Goal: Task Accomplishment & Management: Manage account settings

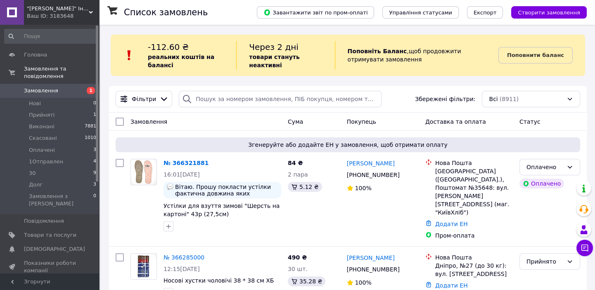
click at [47, 13] on div "Ваш ID: 3183648" at bounding box center [63, 15] width 72 height 7
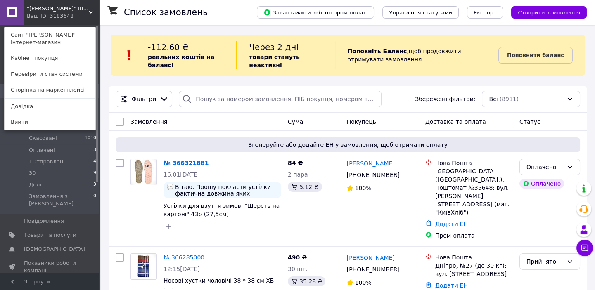
click at [69, 13] on div ""[PERSON_NAME]" Iнтернет-магазин Ваш ID: 3183648 Сайт "[PERSON_NAME]" Iнтернет-…" at bounding box center [49, 12] width 99 height 25
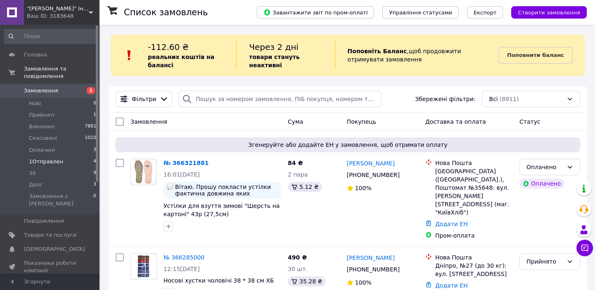
click at [69, 156] on li "1Отправлен 4" at bounding box center [50, 162] width 101 height 12
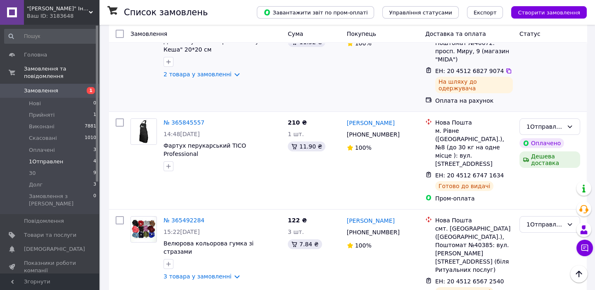
scroll to position [202, 0]
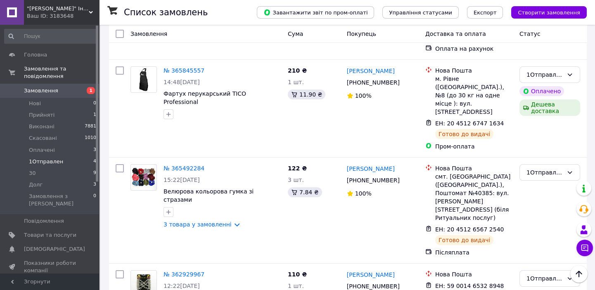
click at [180, 271] on link "№ 362929967" at bounding box center [183, 274] width 41 height 7
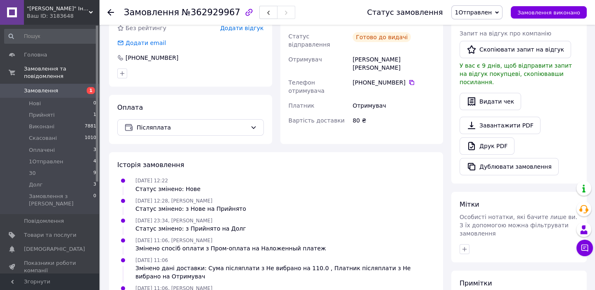
scroll to position [25, 0]
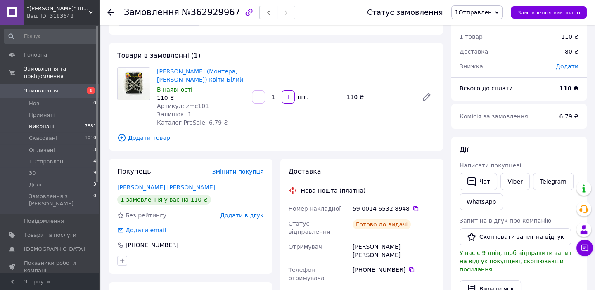
click at [38, 123] on span "Виконані" at bounding box center [42, 126] width 26 height 7
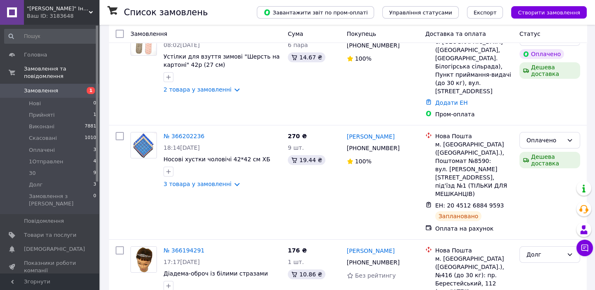
scroll to position [466, 0]
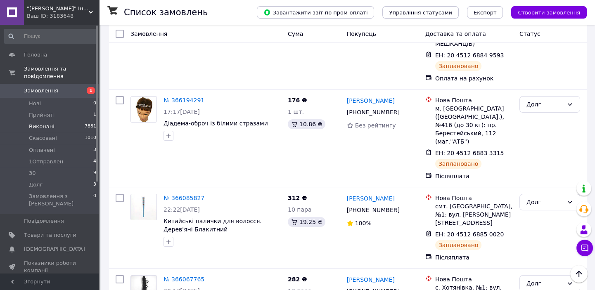
click at [43, 123] on span "Виконані" at bounding box center [42, 126] width 26 height 7
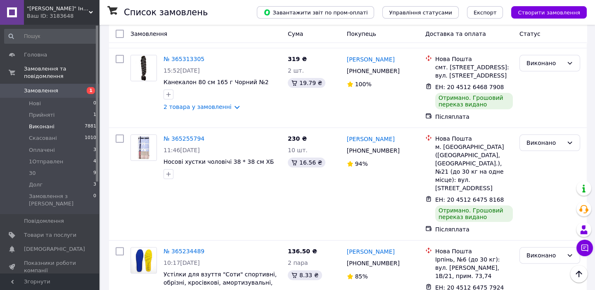
scroll to position [600, 0]
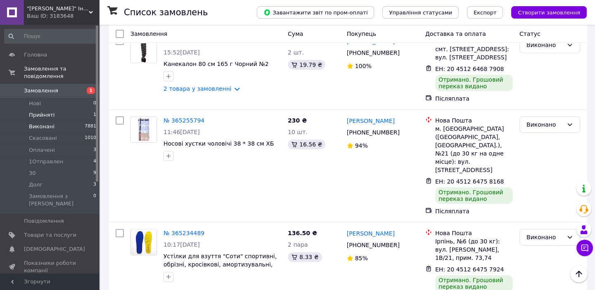
click at [45, 111] on span "Прийняті" at bounding box center [42, 114] width 26 height 7
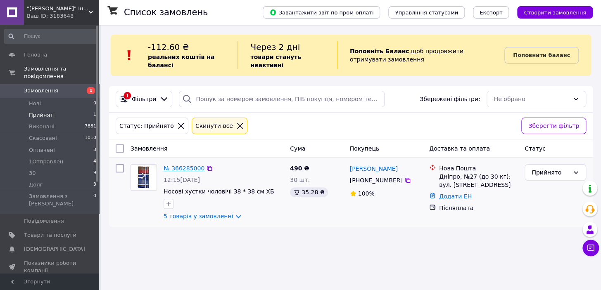
click at [181, 166] on link "№ 366285000" at bounding box center [183, 168] width 41 height 7
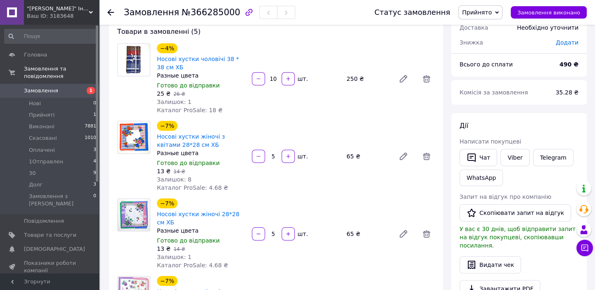
scroll to position [37, 0]
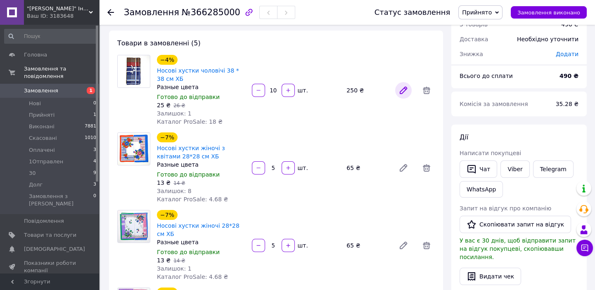
click at [406, 90] on icon at bounding box center [403, 90] width 10 height 10
click at [404, 91] on icon at bounding box center [403, 90] width 10 height 10
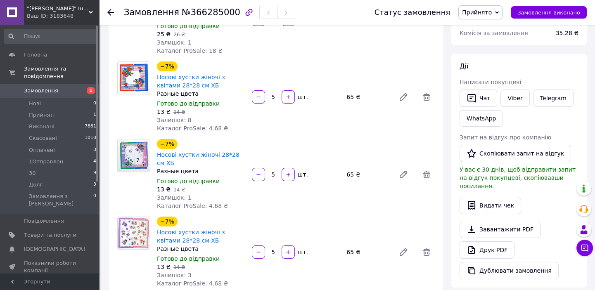
scroll to position [112, 0]
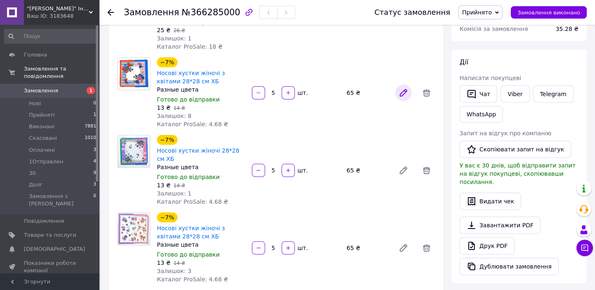
click at [404, 91] on icon at bounding box center [403, 93] width 7 height 7
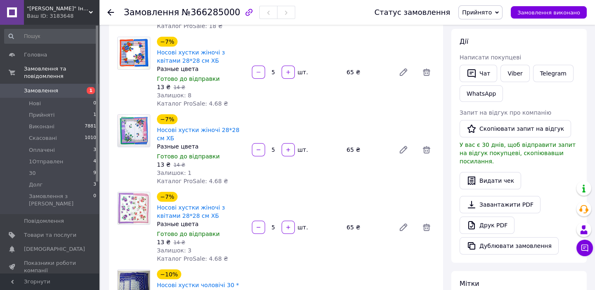
scroll to position [150, 0]
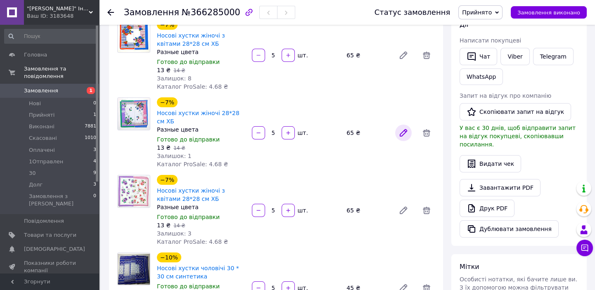
click at [400, 128] on icon at bounding box center [403, 133] width 10 height 10
click at [401, 206] on icon at bounding box center [403, 211] width 10 height 10
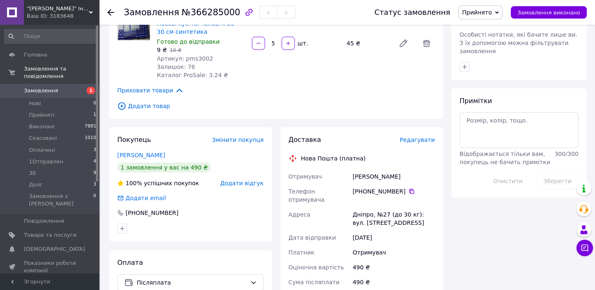
scroll to position [487, 0]
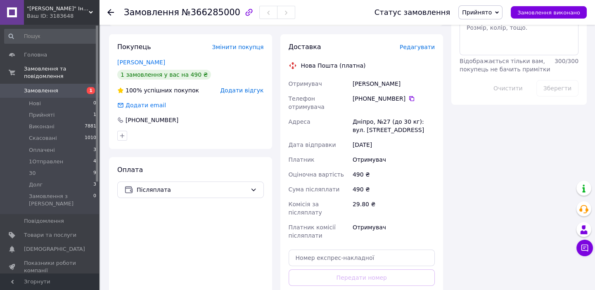
click at [406, 94] on div "[PHONE_NUMBER]" at bounding box center [393, 102] width 85 height 23
click at [408, 95] on icon at bounding box center [411, 98] width 7 height 7
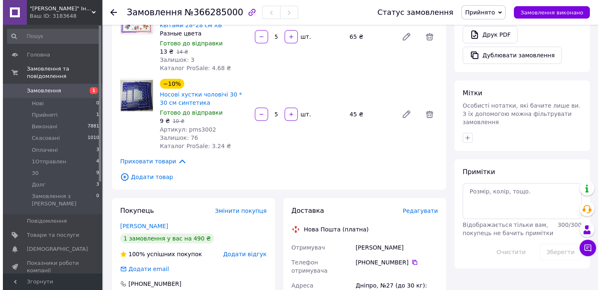
scroll to position [413, 0]
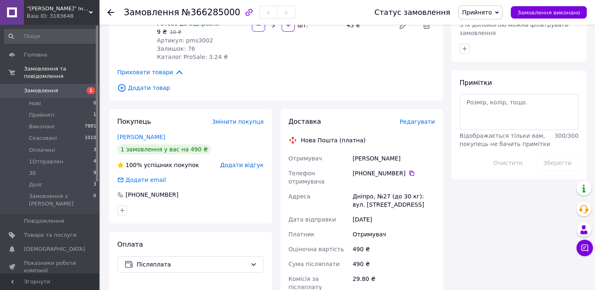
click at [416, 118] on span "Редагувати" at bounding box center [417, 121] width 35 height 7
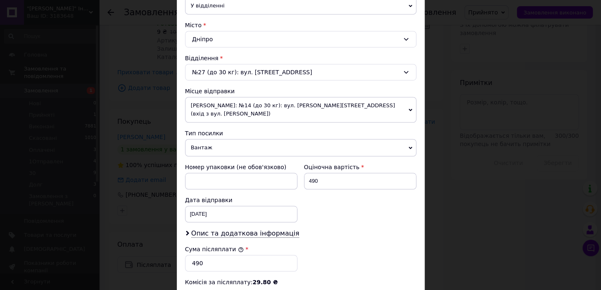
scroll to position [338, 0]
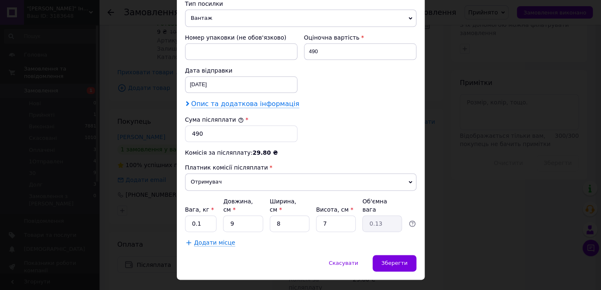
click at [229, 100] on span "Опис та додаткова інформація" at bounding box center [245, 104] width 108 height 8
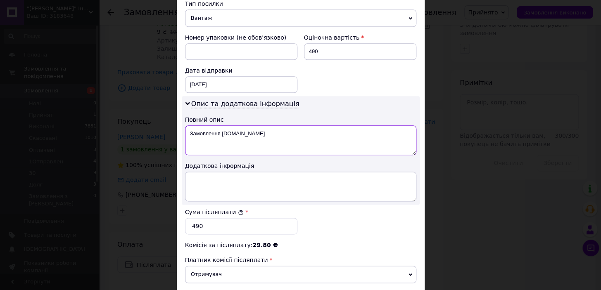
click at [210, 125] on textarea "Замовлення [DOMAIN_NAME]" at bounding box center [300, 140] width 231 height 30
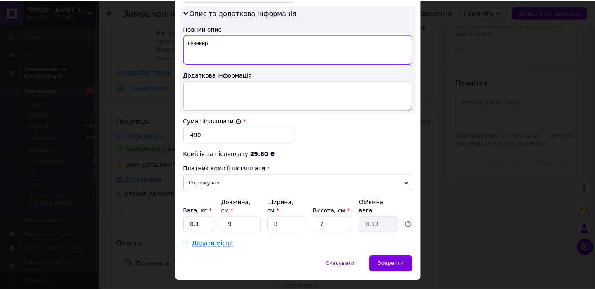
scroll to position [430, 0]
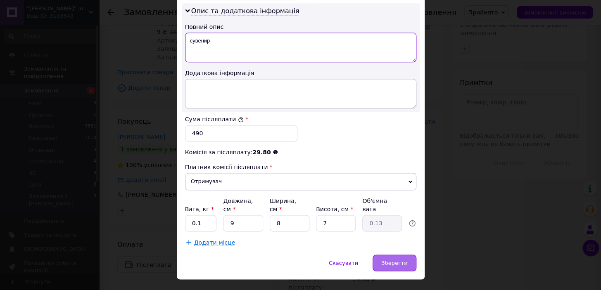
type textarea "сувенир"
click at [381, 255] on div "Зберегти" at bounding box center [393, 263] width 43 height 17
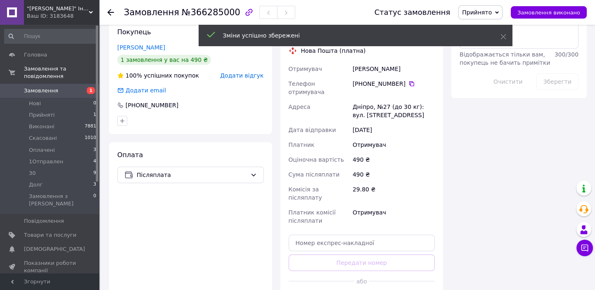
scroll to position [517, 0]
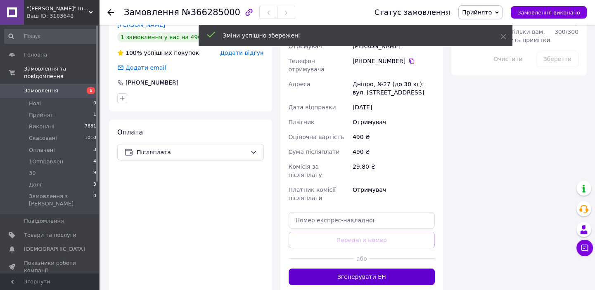
click at [385, 269] on button "Згенерувати ЕН" at bounding box center [361, 277] width 147 height 17
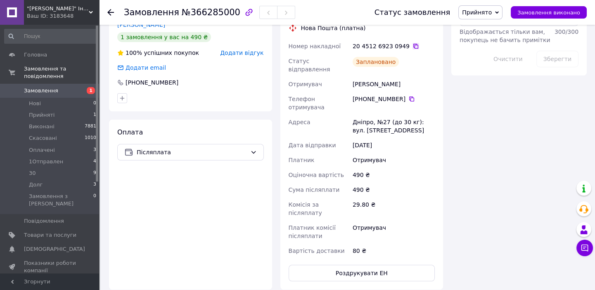
click at [413, 44] on icon at bounding box center [415, 46] width 5 height 5
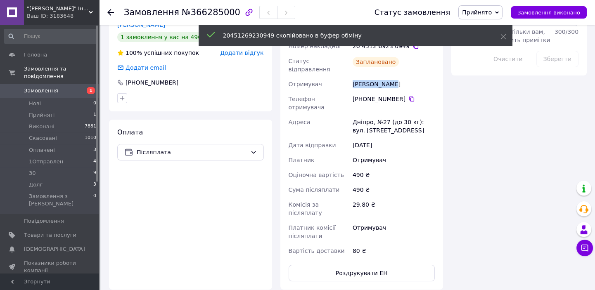
drag, startPoint x: 376, startPoint y: 69, endPoint x: 352, endPoint y: 70, distance: 23.1
click at [352, 77] on div "[PERSON_NAME]" at bounding box center [393, 84] width 85 height 15
copy div "[PERSON_NAME]"
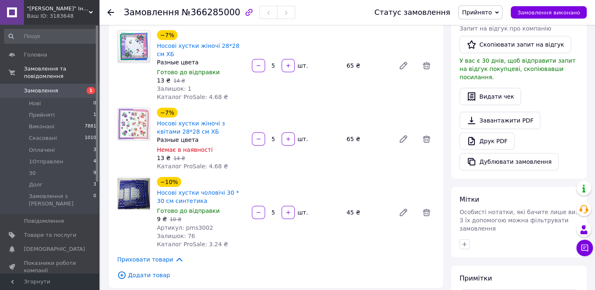
scroll to position [217, 0]
click at [43, 147] on span "Оплачені" at bounding box center [42, 150] width 26 height 7
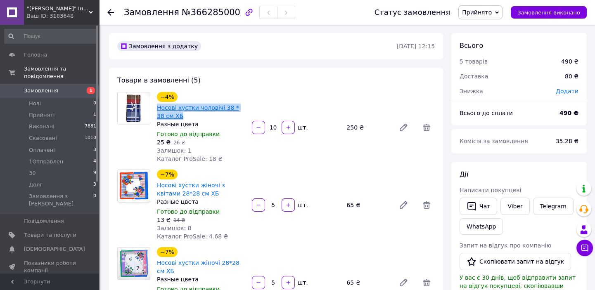
drag, startPoint x: 165, startPoint y: 114, endPoint x: 157, endPoint y: 110, distance: 9.2
click at [157, 110] on span "Носові хустки чоловічі 38 * 38 см ХБ" at bounding box center [201, 112] width 88 height 17
copy link "Носові хустки чоловічі 38 * 38 см ХБ"
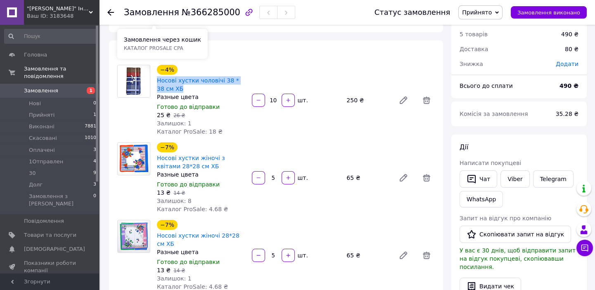
scroll to position [75, 0]
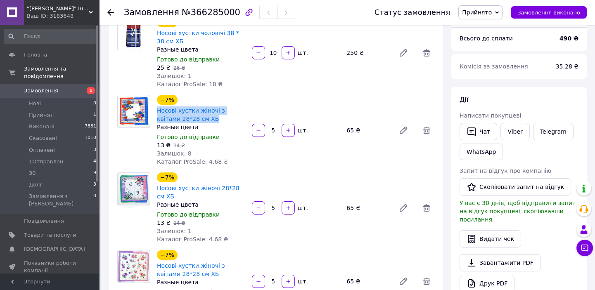
drag, startPoint x: 196, startPoint y: 117, endPoint x: 156, endPoint y: 111, distance: 40.9
click at [156, 111] on div "Носові хустки жіночі з квітами 28*28 см ХБ" at bounding box center [201, 115] width 90 height 18
copy link "Носові хустки жіночі з квітами 28*28 см ХБ"
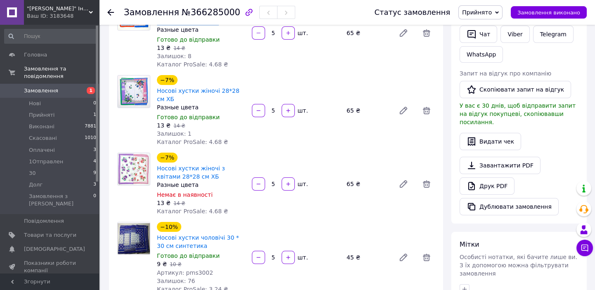
scroll to position [225, 0]
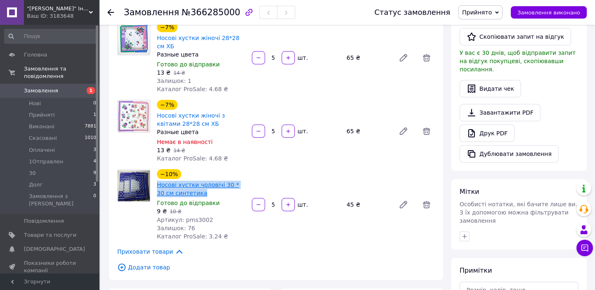
drag, startPoint x: 187, startPoint y: 184, endPoint x: 157, endPoint y: 175, distance: 31.5
click at [157, 181] on span "Носові хустки чоловічі 30 * 30 см синтетика" at bounding box center [201, 189] width 88 height 17
copy link "Носові хустки чоловічі 30 * 30 см синтетика"
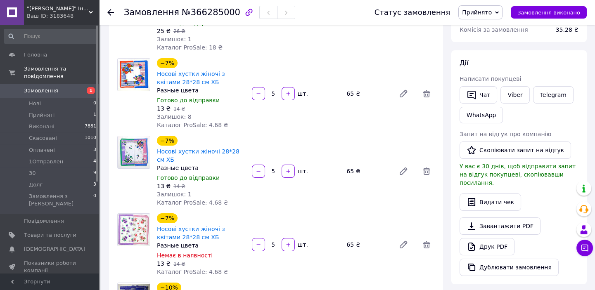
scroll to position [112, 0]
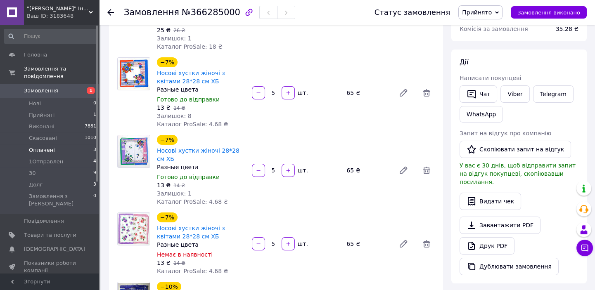
click at [49, 147] on span "Оплачені" at bounding box center [42, 150] width 26 height 7
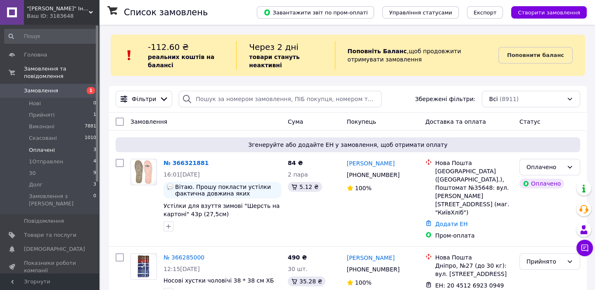
click at [48, 147] on span "Оплачені" at bounding box center [42, 150] width 26 height 7
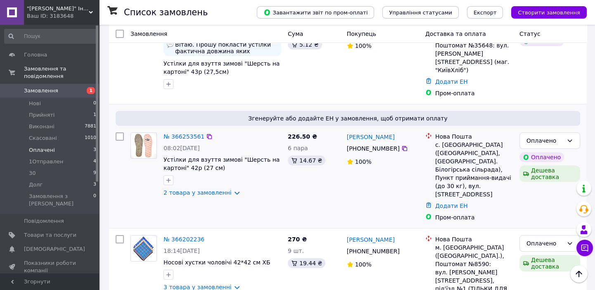
scroll to position [151, 0]
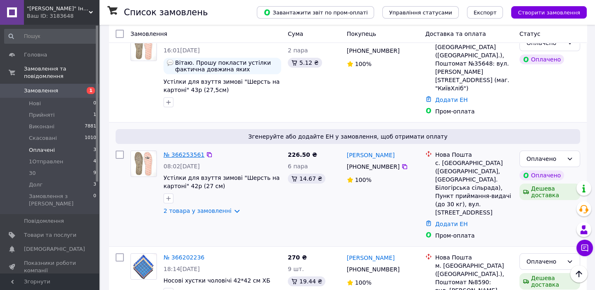
click at [179, 151] on link "№ 366253561" at bounding box center [183, 154] width 41 height 7
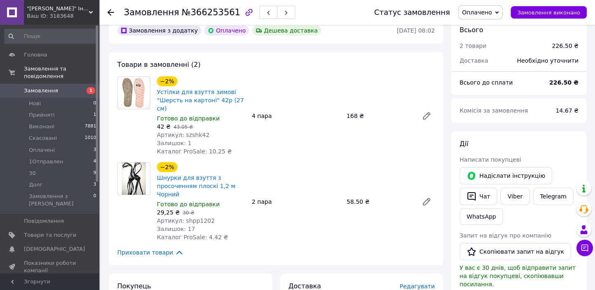
scroll to position [38, 0]
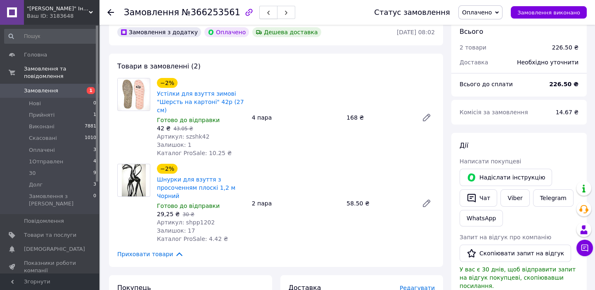
click at [266, 12] on icon "button" at bounding box center [268, 12] width 5 height 5
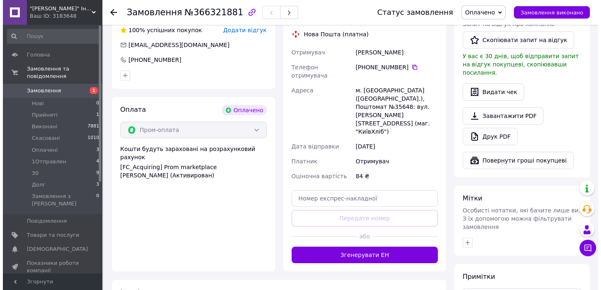
scroll to position [176, 0]
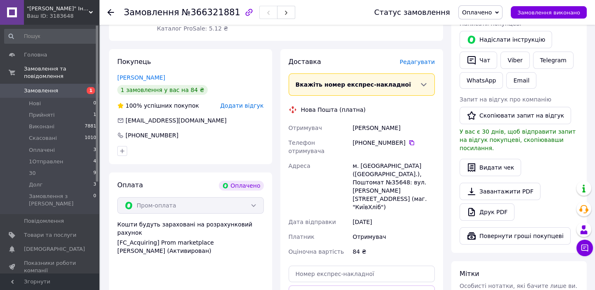
click at [415, 59] on span "Редагувати" at bounding box center [417, 62] width 35 height 7
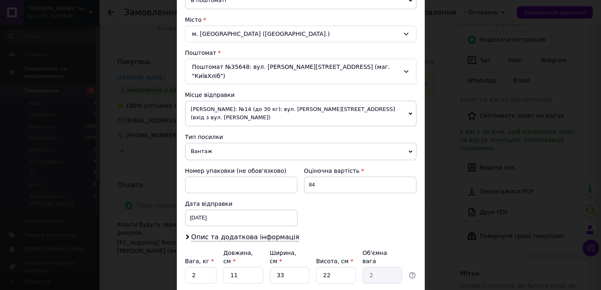
scroll to position [257, 0]
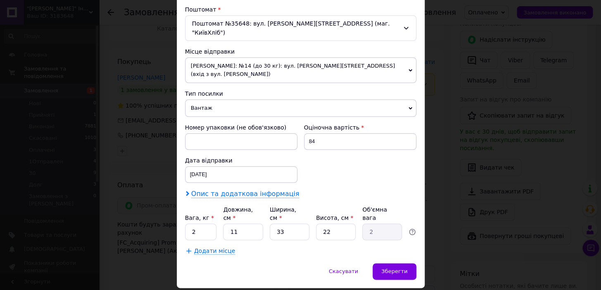
click at [230, 190] on span "Опис та додаткова інформація" at bounding box center [245, 194] width 108 height 8
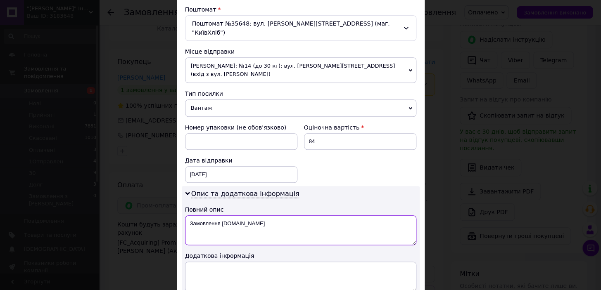
click at [220, 215] on textarea "Замовлення [DOMAIN_NAME]" at bounding box center [300, 230] width 231 height 30
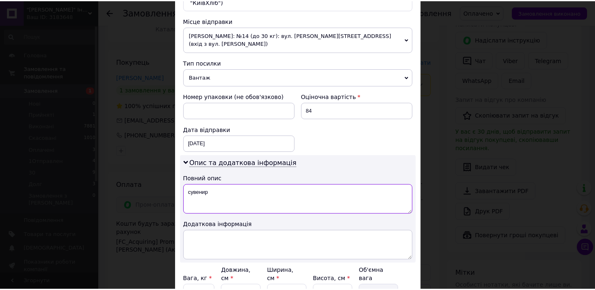
scroll to position [349, 0]
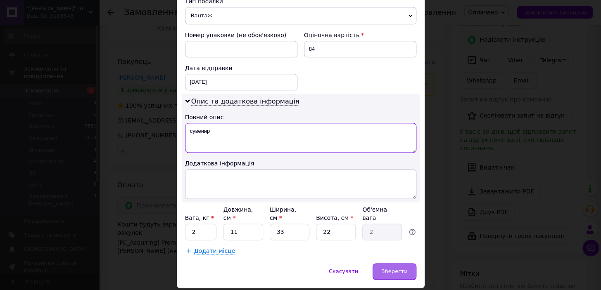
type textarea "сувенир"
click at [390, 268] on span "Зберегти" at bounding box center [394, 271] width 26 height 6
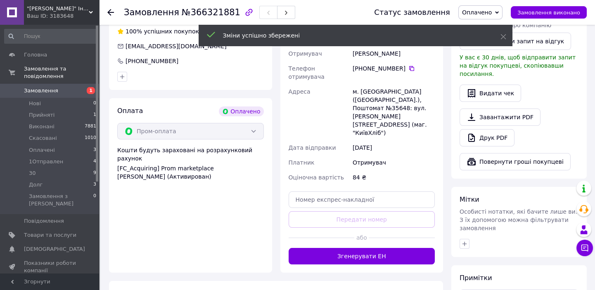
scroll to position [251, 0]
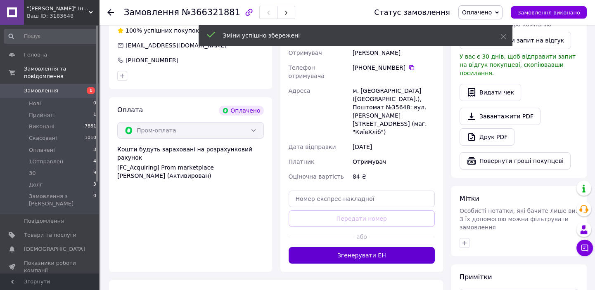
click at [339, 247] on button "Згенерувати ЕН" at bounding box center [361, 255] width 147 height 17
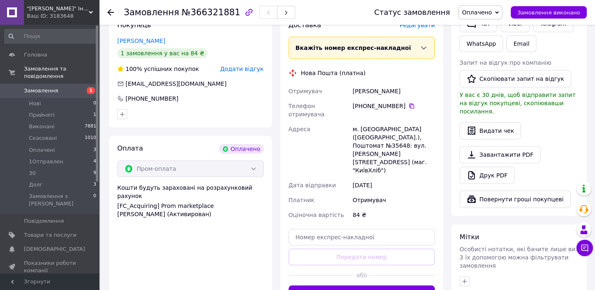
scroll to position [139, 0]
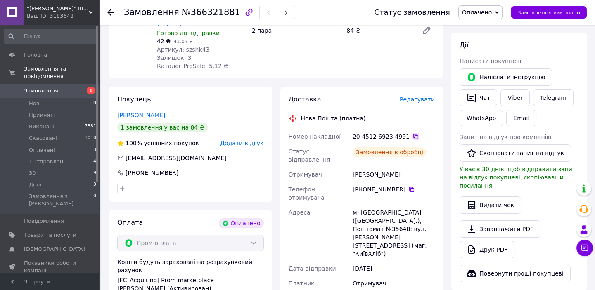
click at [412, 133] on icon at bounding box center [415, 136] width 7 height 7
drag, startPoint x: 396, startPoint y: 161, endPoint x: 352, endPoint y: 161, distance: 43.8
click at [352, 167] on div "[PERSON_NAME]" at bounding box center [393, 174] width 85 height 15
copy div "[PERSON_NAME]"
click at [284, 9] on span "button" at bounding box center [286, 12] width 5 height 6
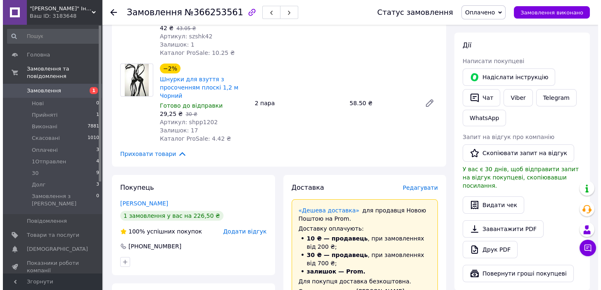
scroll to position [214, 0]
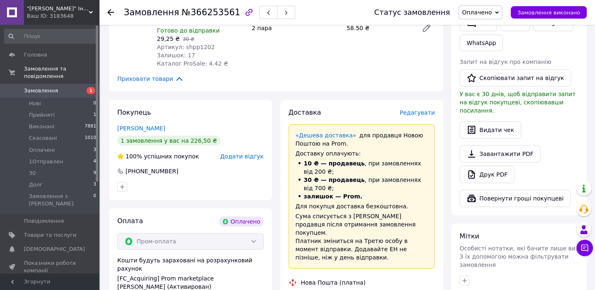
click at [415, 109] on span "Редагувати" at bounding box center [417, 112] width 35 height 7
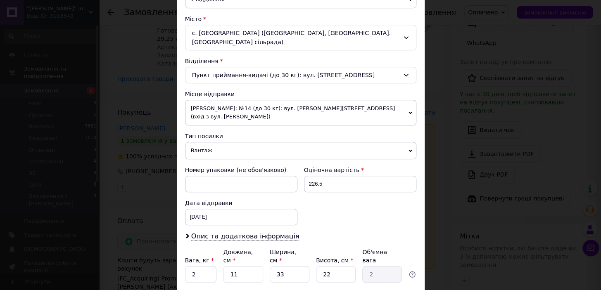
scroll to position [257, 0]
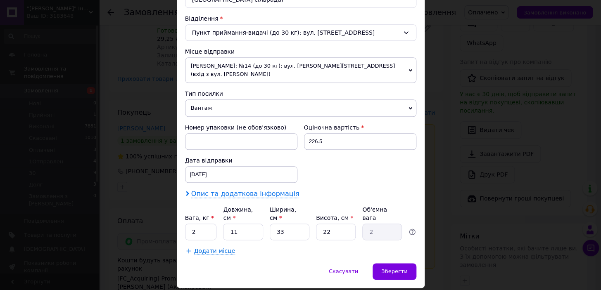
click at [233, 190] on span "Опис та додаткова інформація" at bounding box center [245, 194] width 108 height 8
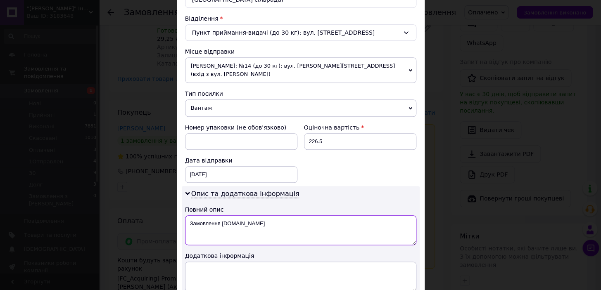
click at [233, 215] on textarea "Замовлення [DOMAIN_NAME]" at bounding box center [300, 230] width 231 height 30
click at [232, 215] on textarea "Замовлення [DOMAIN_NAME]" at bounding box center [300, 230] width 231 height 30
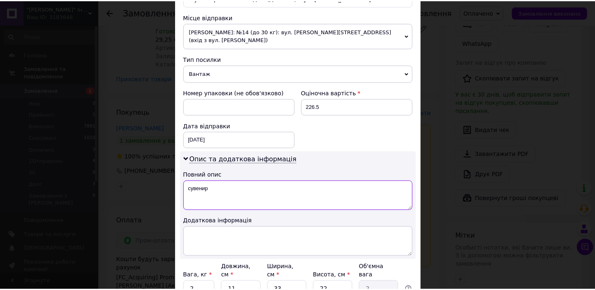
scroll to position [349, 0]
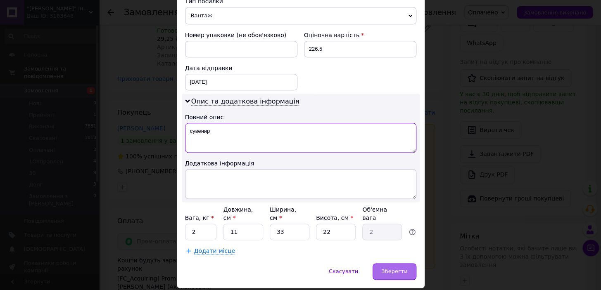
type textarea "сувенир"
click at [396, 263] on div "Зберегти" at bounding box center [393, 271] width 43 height 17
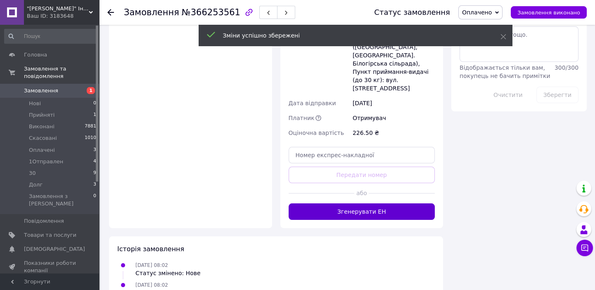
click at [363, 203] on button "Згенерувати ЕН" at bounding box center [361, 211] width 147 height 17
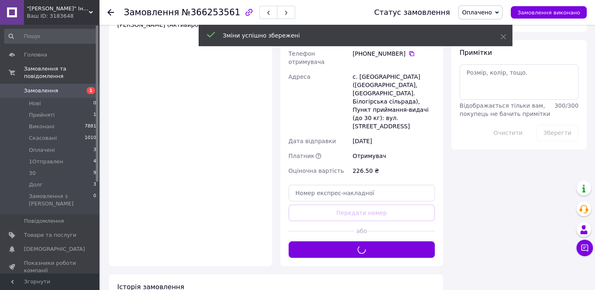
scroll to position [364, 0]
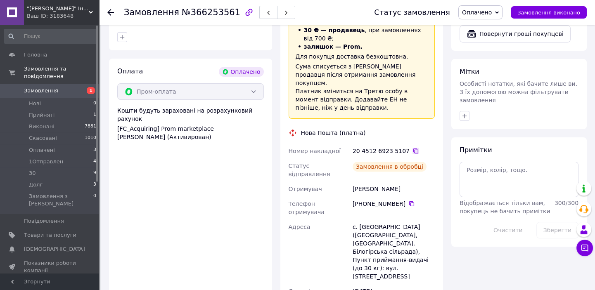
click at [412, 148] on icon at bounding box center [415, 151] width 7 height 7
drag, startPoint x: 401, startPoint y: 164, endPoint x: 352, endPoint y: 166, distance: 48.4
click at [352, 182] on div "[PERSON_NAME]" at bounding box center [393, 189] width 85 height 15
copy div "[PERSON_NAME]"
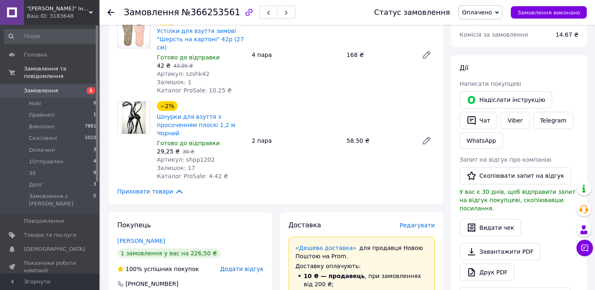
scroll to position [64, 0]
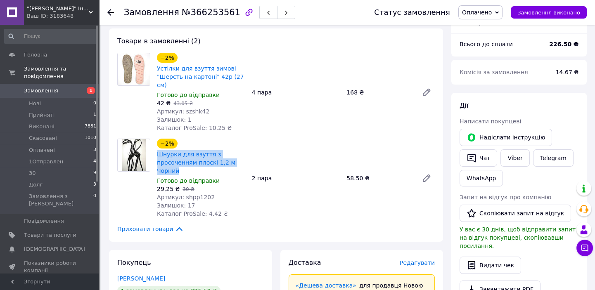
drag, startPoint x: 182, startPoint y: 161, endPoint x: 156, endPoint y: 149, distance: 28.8
click at [156, 149] on div "Шнурки для взуття з просоченням плоскі 1,2 м Чорний" at bounding box center [201, 162] width 90 height 26
copy link "Шнурки для взуття з просоченням плоскі 1,2 м Чорний"
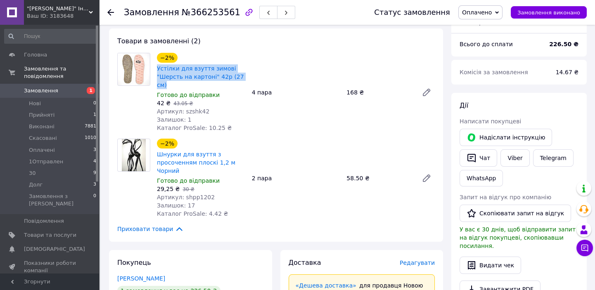
drag, startPoint x: 249, startPoint y: 77, endPoint x: 154, endPoint y: 67, distance: 95.0
click at [154, 67] on div "−2% Устілки для взуття зимові "Шерсть на картоні" 42р (27 см) Готово до відправ…" at bounding box center [296, 92] width 284 height 83
copy link "Устілки для взуття зимові "Шерсть на картоні" 42р (27 см)"
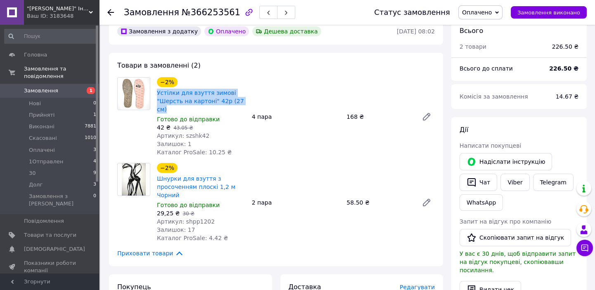
scroll to position [26, 0]
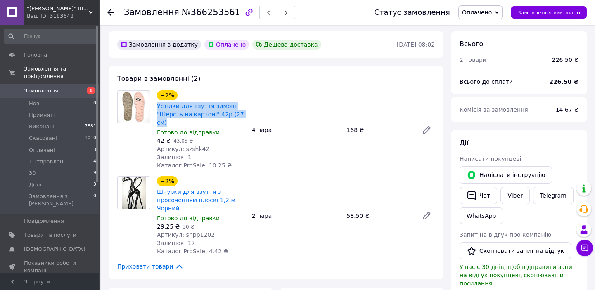
click at [259, 11] on button "button" at bounding box center [268, 12] width 18 height 13
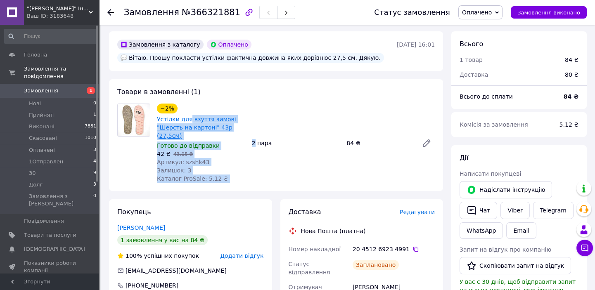
drag, startPoint x: 239, startPoint y: 127, endPoint x: 186, endPoint y: 118, distance: 54.4
click at [186, 118] on div "−2% Устілки для взуття зимові "Шерсть на картоні" 43р (27,5см) Готово до відпра…" at bounding box center [296, 143] width 284 height 83
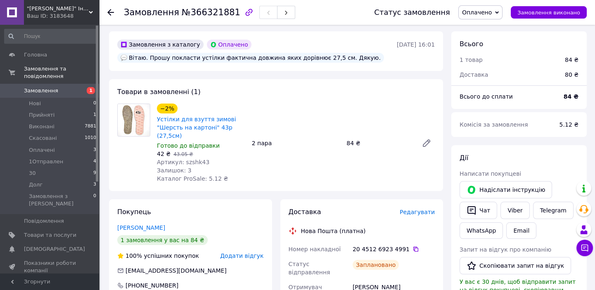
click at [266, 123] on div "−2% Устілки для взуття зимові "Шерсть на картоні" 43р (27,5см) Готово до відпра…" at bounding box center [296, 143] width 284 height 83
drag, startPoint x: 246, startPoint y: 125, endPoint x: 158, endPoint y: 120, distance: 88.4
click at [158, 120] on div "−2% Устілки для взуття зимові "Шерсть на картоні" 43р (27,5см) Готово до відпра…" at bounding box center [296, 143] width 284 height 83
copy link "Устілки для взуття зимові "Шерсть на картоні" 43р (27,5см)"
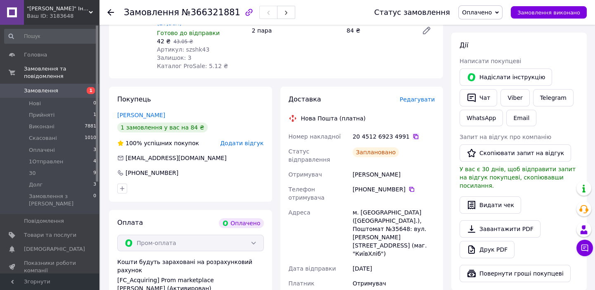
click at [412, 133] on icon at bounding box center [415, 136] width 7 height 7
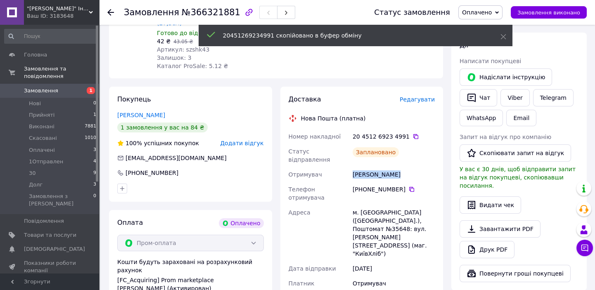
drag, startPoint x: 399, startPoint y: 160, endPoint x: 353, endPoint y: 162, distance: 45.4
click at [353, 167] on div "[PERSON_NAME]" at bounding box center [393, 174] width 85 height 15
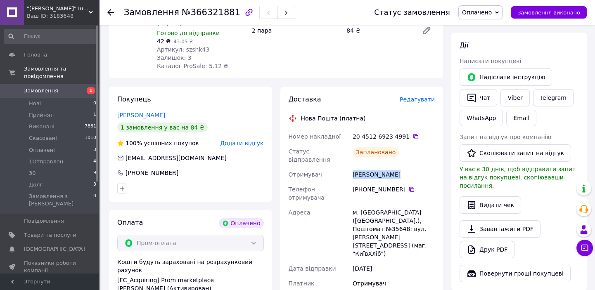
copy div "[PERSON_NAME]"
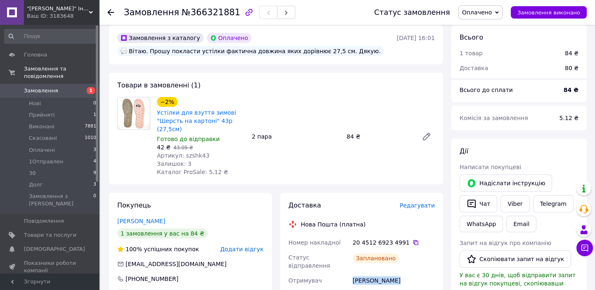
scroll to position [26, 0]
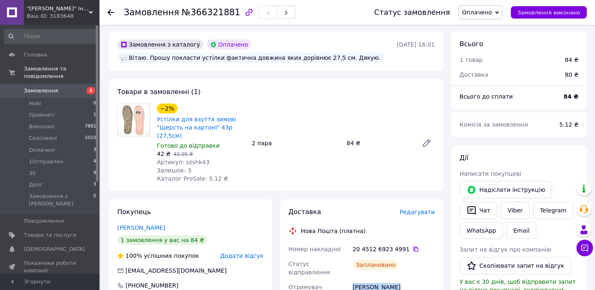
click at [41, 87] on span "Замовлення" at bounding box center [41, 90] width 34 height 7
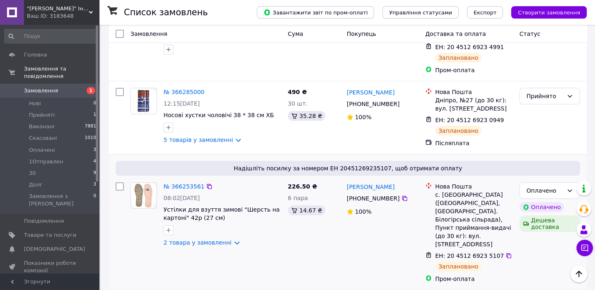
scroll to position [187, 0]
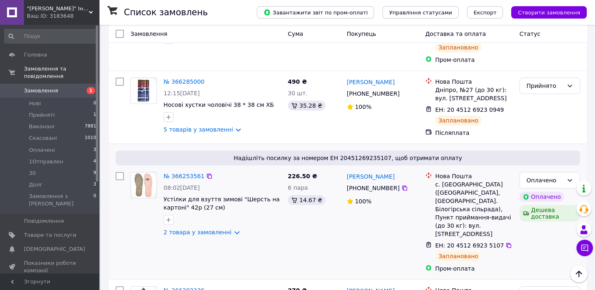
click at [219, 229] on link "2 товара у замовленні" at bounding box center [197, 232] width 68 height 7
